Goal: Navigation & Orientation: Find specific page/section

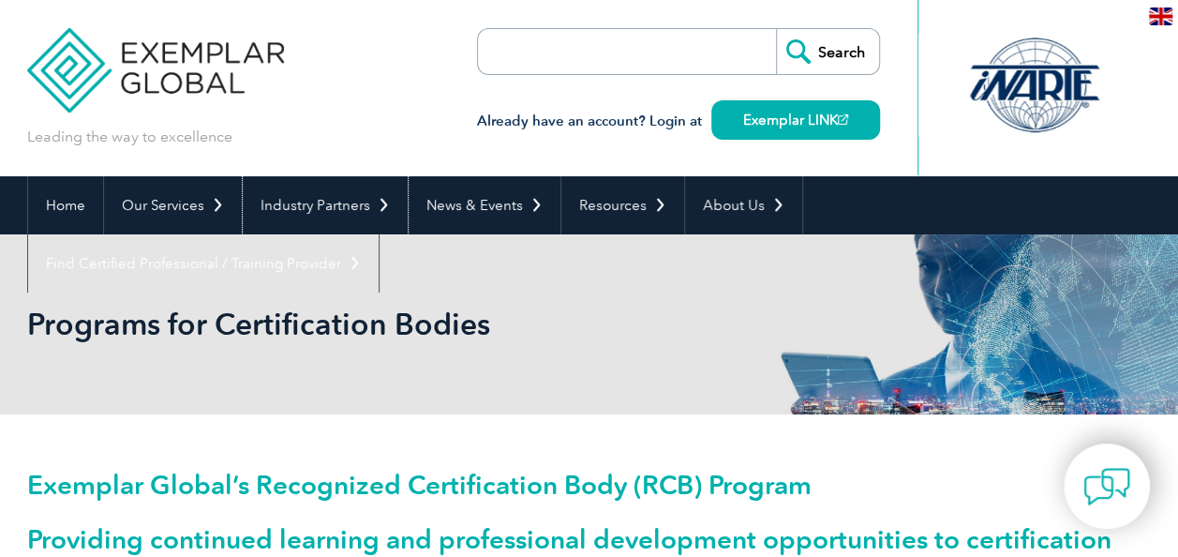
click at [300, 210] on link "Industry Partners" at bounding box center [325, 205] width 165 height 58
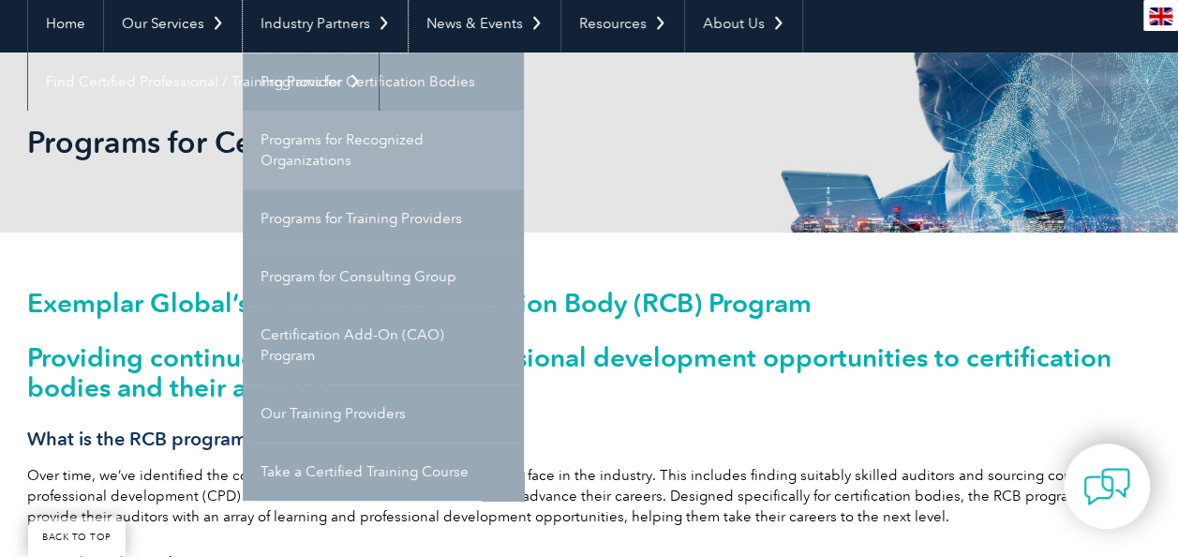
scroll to position [183, 0]
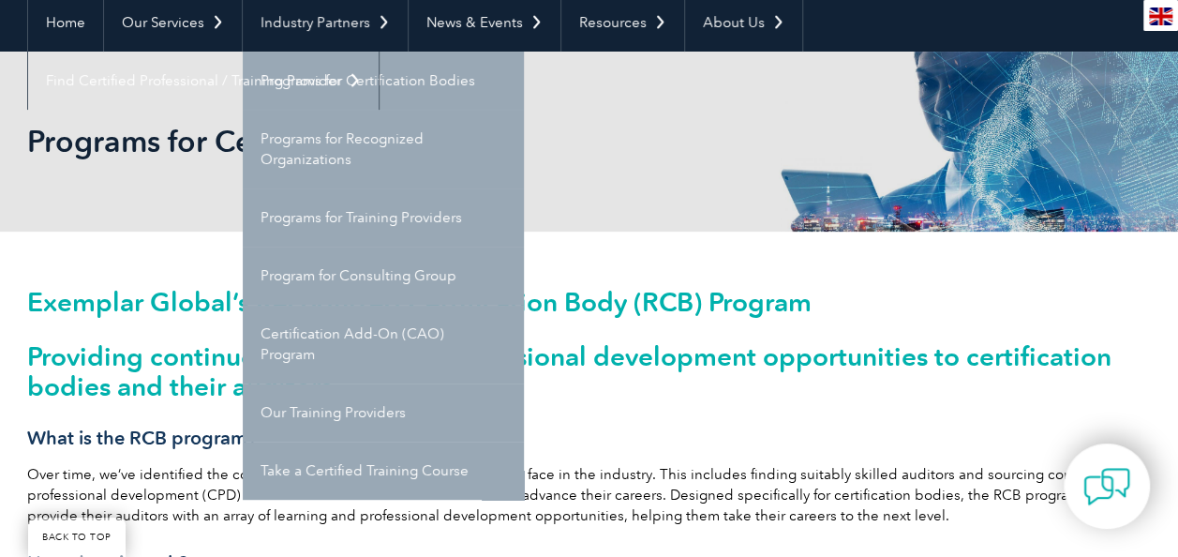
click at [595, 124] on div "Programs for Certification Bodies" at bounding box center [589, 142] width 1124 height 180
click at [307, 19] on link "Industry Partners" at bounding box center [325, 22] width 165 height 58
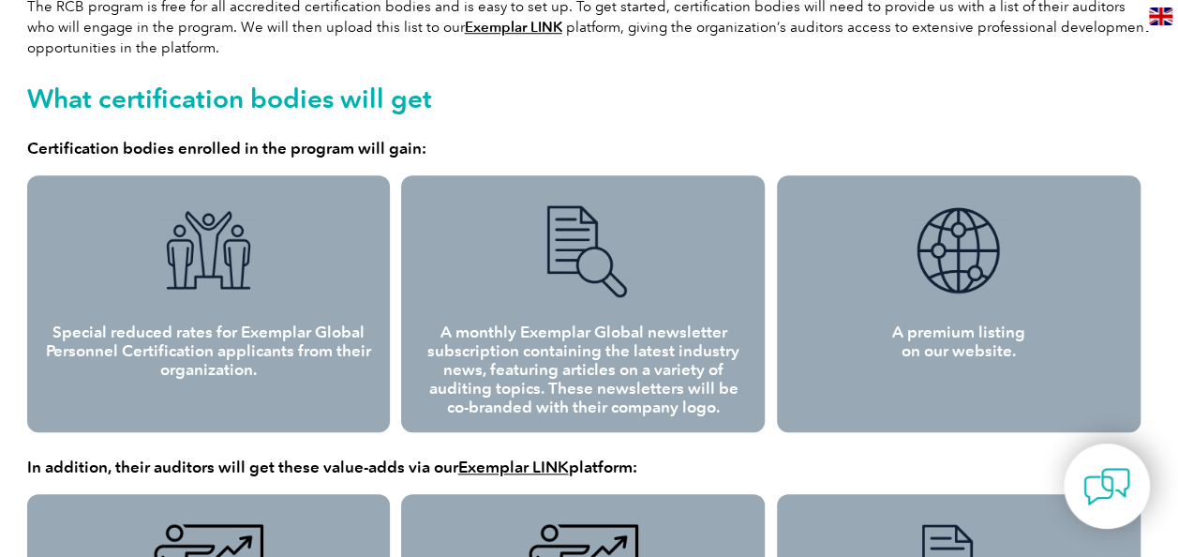
scroll to position [0, 0]
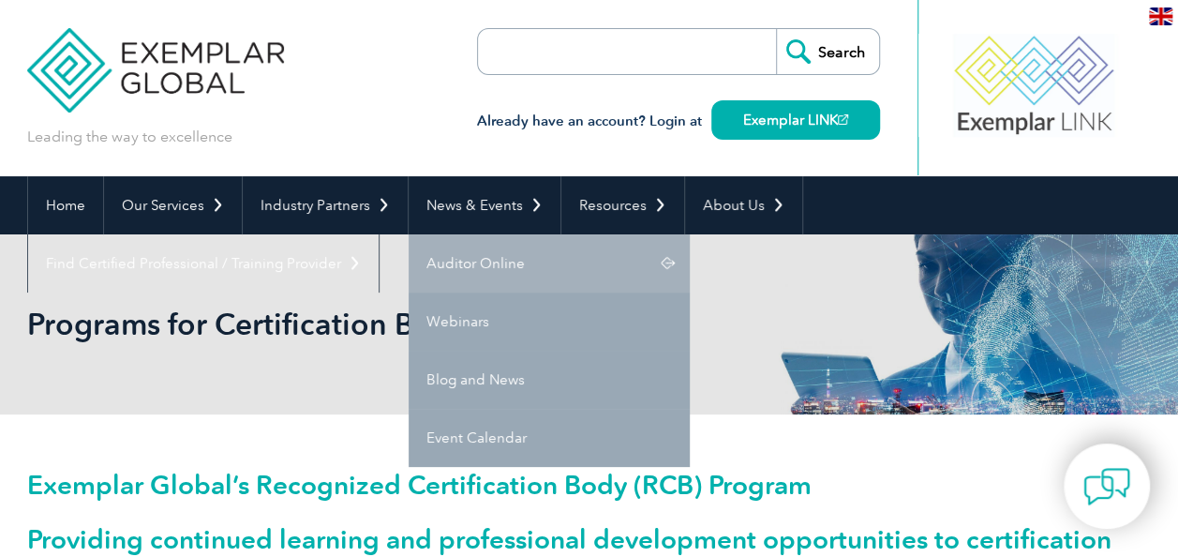
click at [462, 262] on link "Auditor Online" at bounding box center [549, 263] width 281 height 58
